Goal: Communication & Community: Answer question/provide support

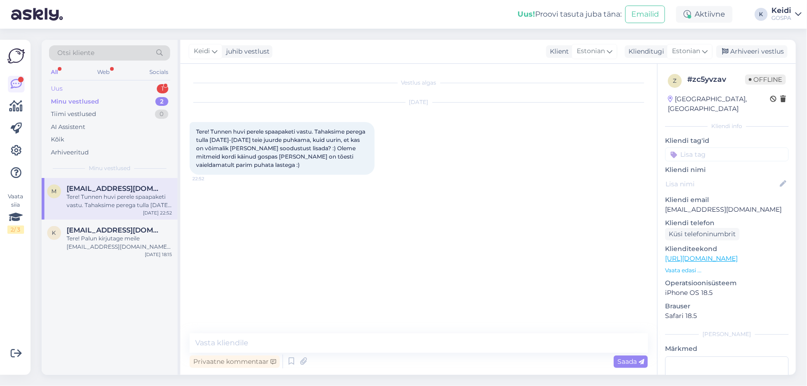
click at [99, 85] on div "Uus 1" at bounding box center [109, 88] width 121 height 13
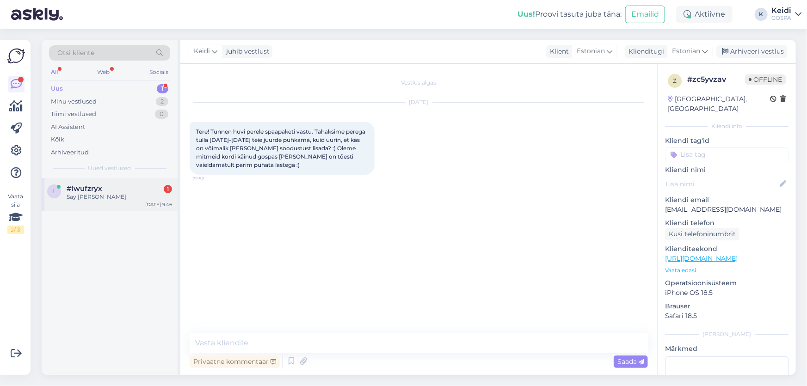
click at [104, 193] on div "Say [PERSON_NAME]" at bounding box center [119, 197] width 105 height 8
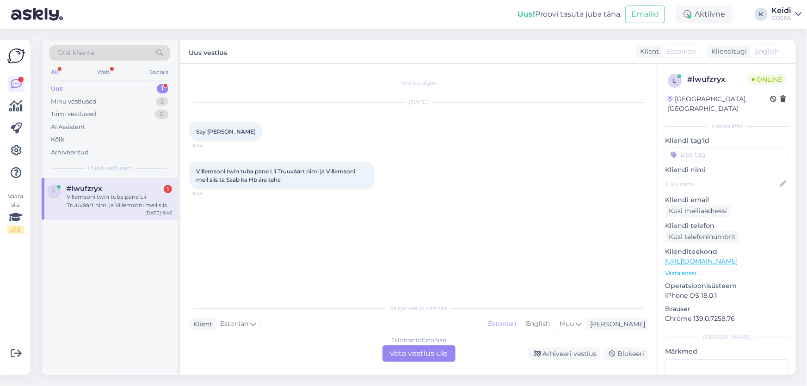
click at [410, 354] on div "Estonian to Estonian Võta vestlus üle" at bounding box center [419, 354] width 73 height 17
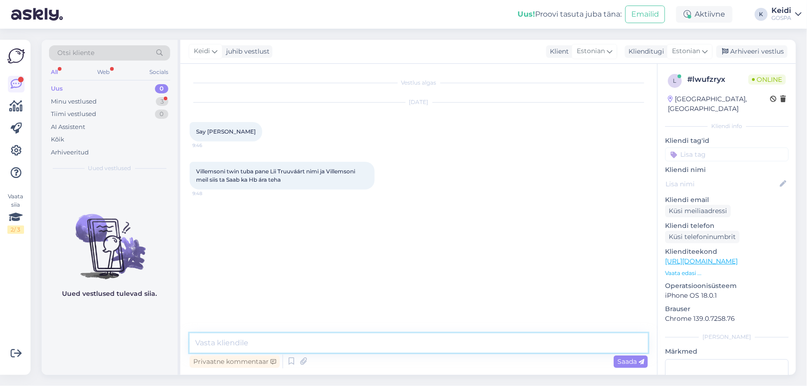
click at [278, 344] on textarea at bounding box center [419, 343] width 459 height 19
type textarea "Selge."
type textarea "K"
click at [278, 344] on textarea at bounding box center [419, 343] width 459 height 19
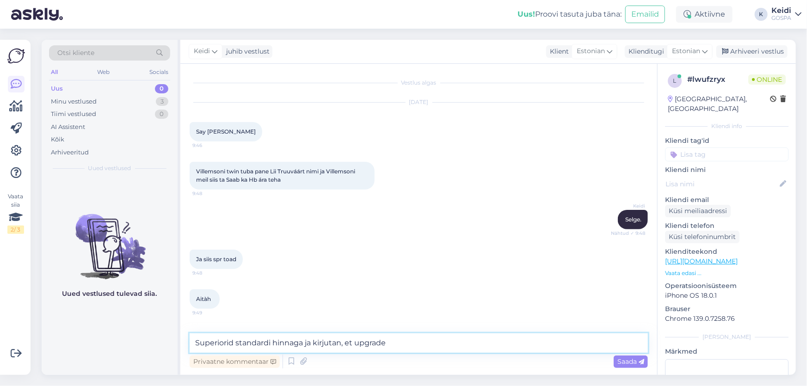
type textarea "Superiorid standardi hinnaga ja kirjutan, et upgrade?"
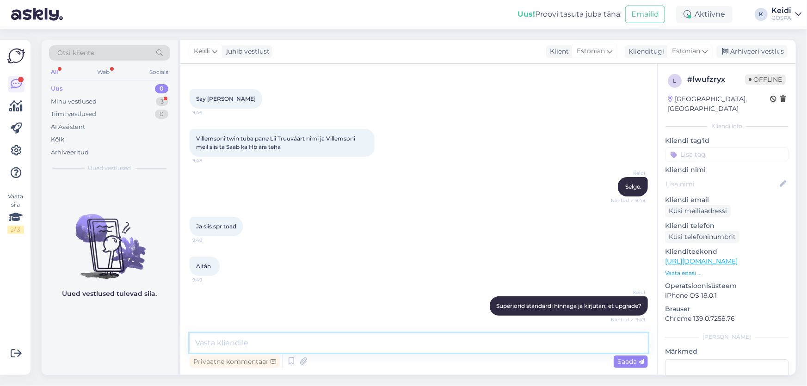
scroll to position [73, 0]
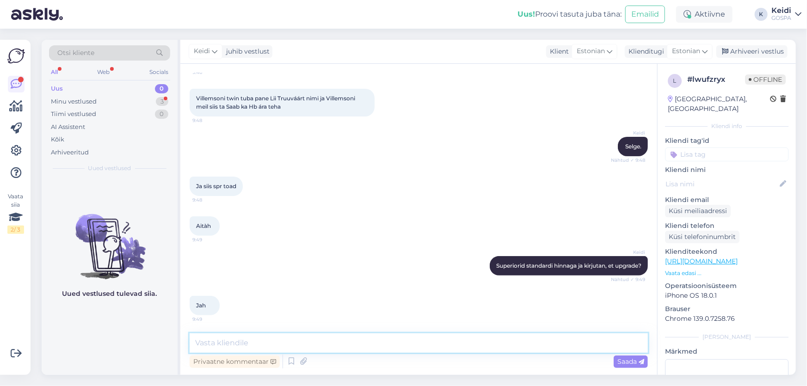
click at [232, 345] on textarea at bounding box center [419, 343] width 459 height 19
type textarea "Okei."
